Goal: Complete application form

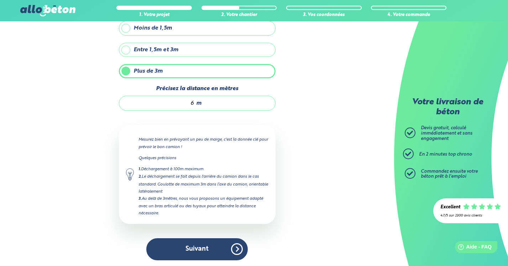
click at [195, 103] on div "6 m" at bounding box center [197, 103] width 157 height 15
type input "1"
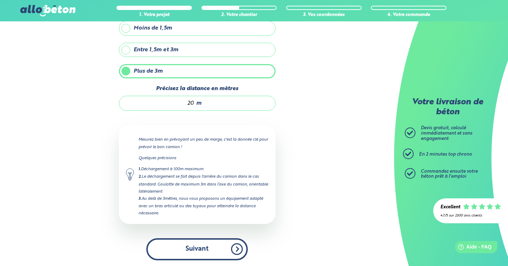
type input "20"
click at [192, 247] on button "Suivant" at bounding box center [196, 249] width 101 height 22
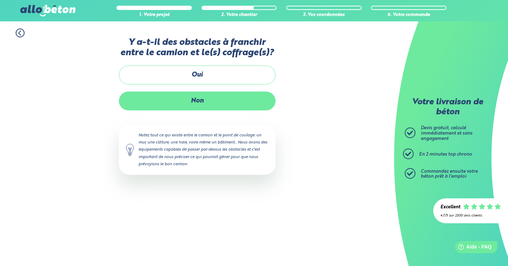
click at [195, 100] on label "Non" at bounding box center [197, 101] width 157 height 19
click at [0, 0] on input "Non" at bounding box center [0, 0] width 0 height 0
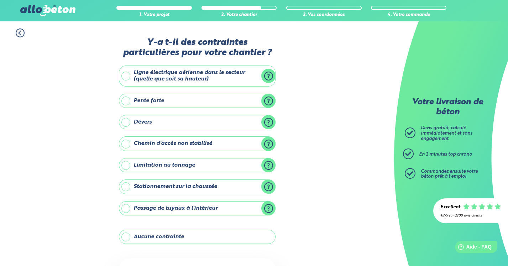
click at [126, 144] on label "Chemin d'accès non stabilisé" at bounding box center [197, 143] width 157 height 14
click at [0, 0] on input "Chemin d'accès non stabilisé" at bounding box center [0, 0] width 0 height 0
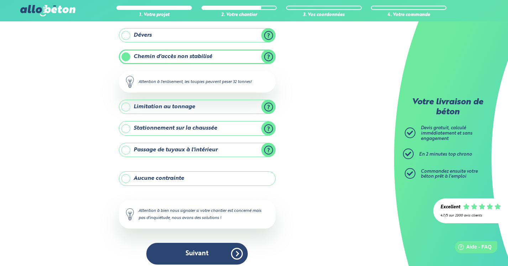
scroll to position [93, 0]
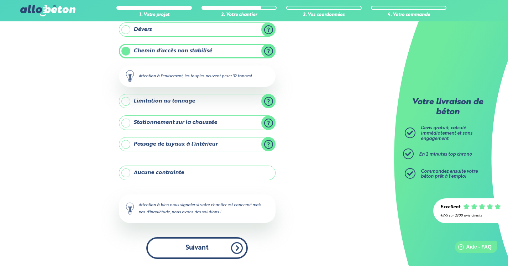
click at [197, 248] on button "Suivant" at bounding box center [196, 248] width 101 height 22
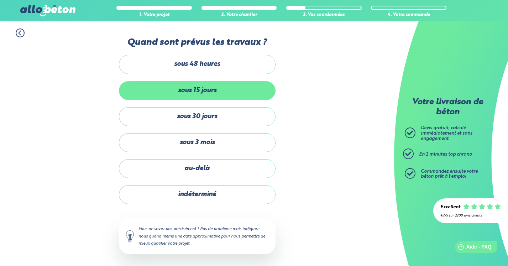
click at [185, 91] on label "sous 15 jours" at bounding box center [197, 90] width 157 height 19
click at [0, 0] on input "sous 15 jours" at bounding box center [0, 0] width 0 height 0
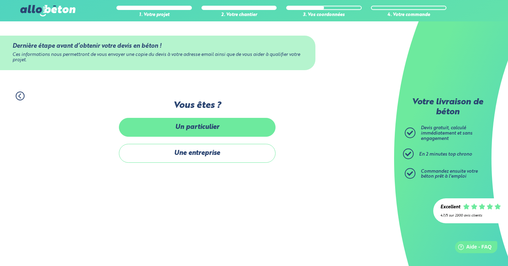
click at [193, 126] on label "Un particulier" at bounding box center [197, 127] width 157 height 19
click at [0, 0] on input "Un particulier" at bounding box center [0, 0] width 0 height 0
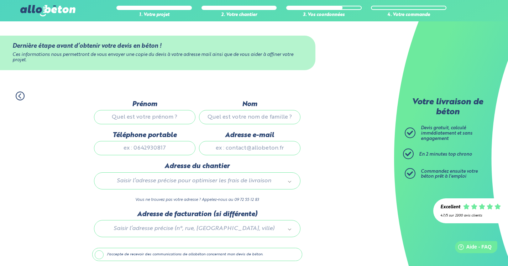
click at [126, 119] on input "Prénom" at bounding box center [144, 117] width 101 height 14
type input "[PERSON_NAME]"
type input "Deville"
type input "0773674140"
type input "1 Chemin De Gauthier"
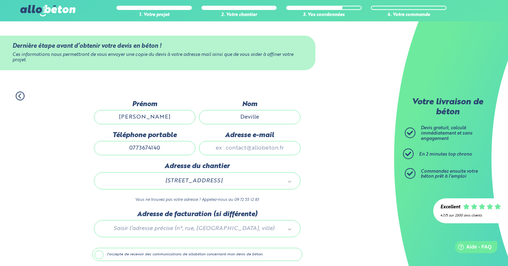
click at [221, 149] on input "Adresse e-mail" at bounding box center [249, 148] width 101 height 14
type input "[EMAIL_ADDRESS][DOMAIN_NAME]"
click at [305, 162] on div "1. Votre projet 2. Votre chantier 3. Vos coordonnées 4. Votre commande Dernière…" at bounding box center [197, 188] width 394 height 209
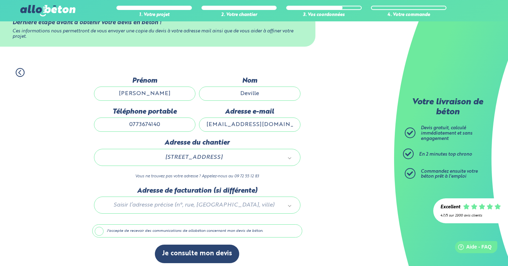
scroll to position [27, 0]
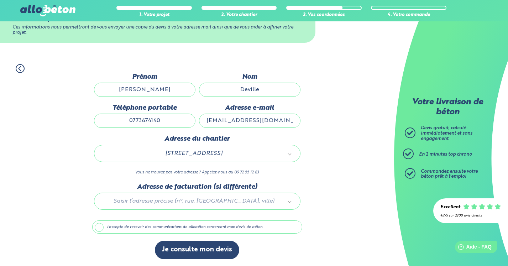
click at [99, 228] on label "J'accepte de recevoir des communications de allobéton concernant mon devis de b…" at bounding box center [197, 227] width 210 height 14
click at [0, 0] on input "J'accepte de recevoir des communications de allobéton concernant mon devis de b…" at bounding box center [0, 0] width 0 height 0
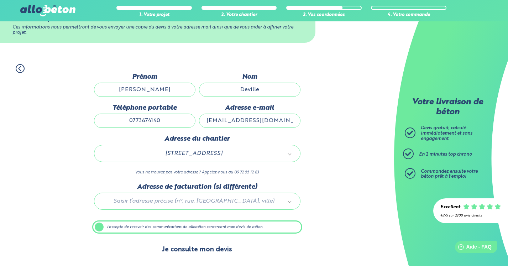
click at [193, 249] on button "Je consulte mon devis" at bounding box center [197, 250] width 84 height 18
